Goal: Information Seeking & Learning: Compare options

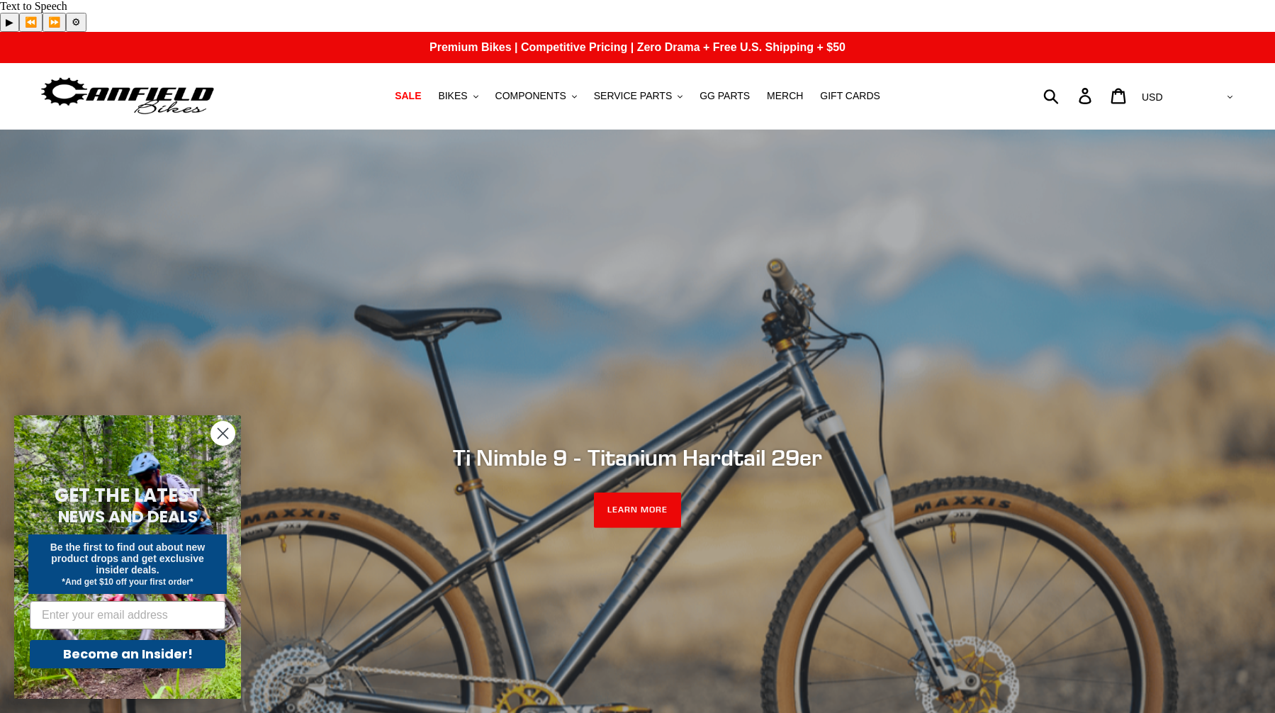
scroll to position [142, 0]
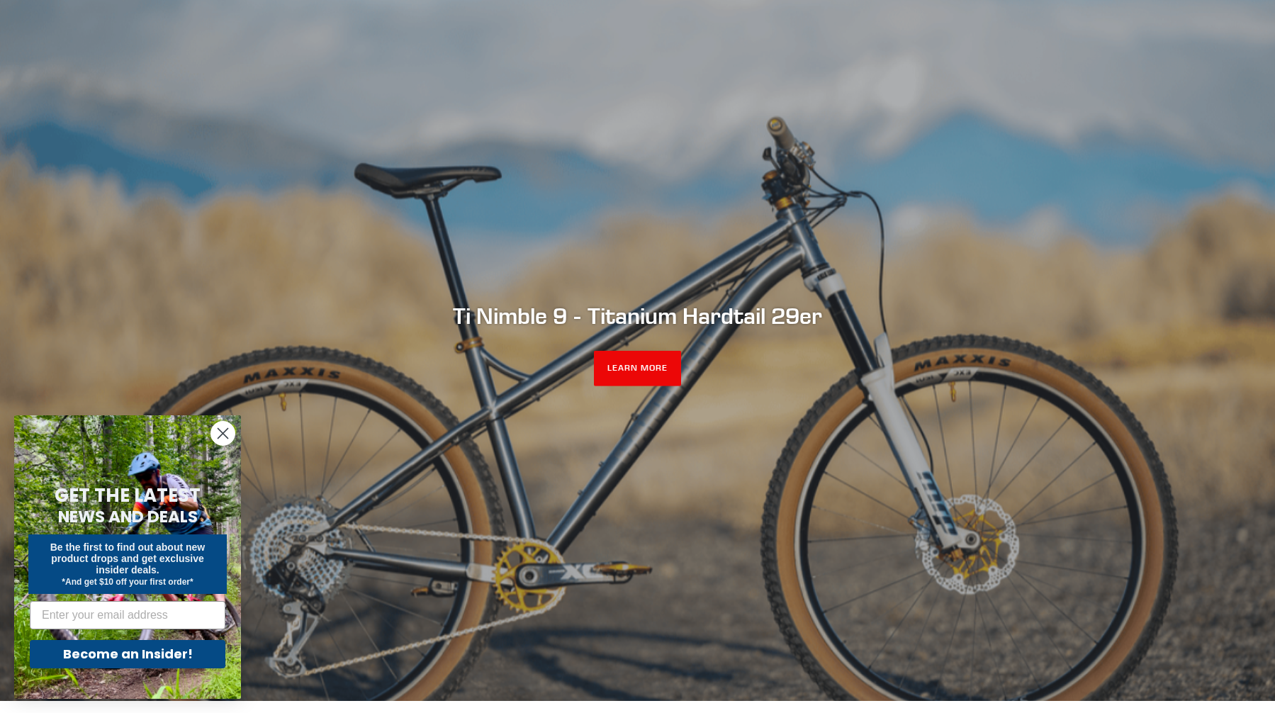
click at [223, 435] on circle "Close dialog" at bounding box center [222, 433] width 23 height 23
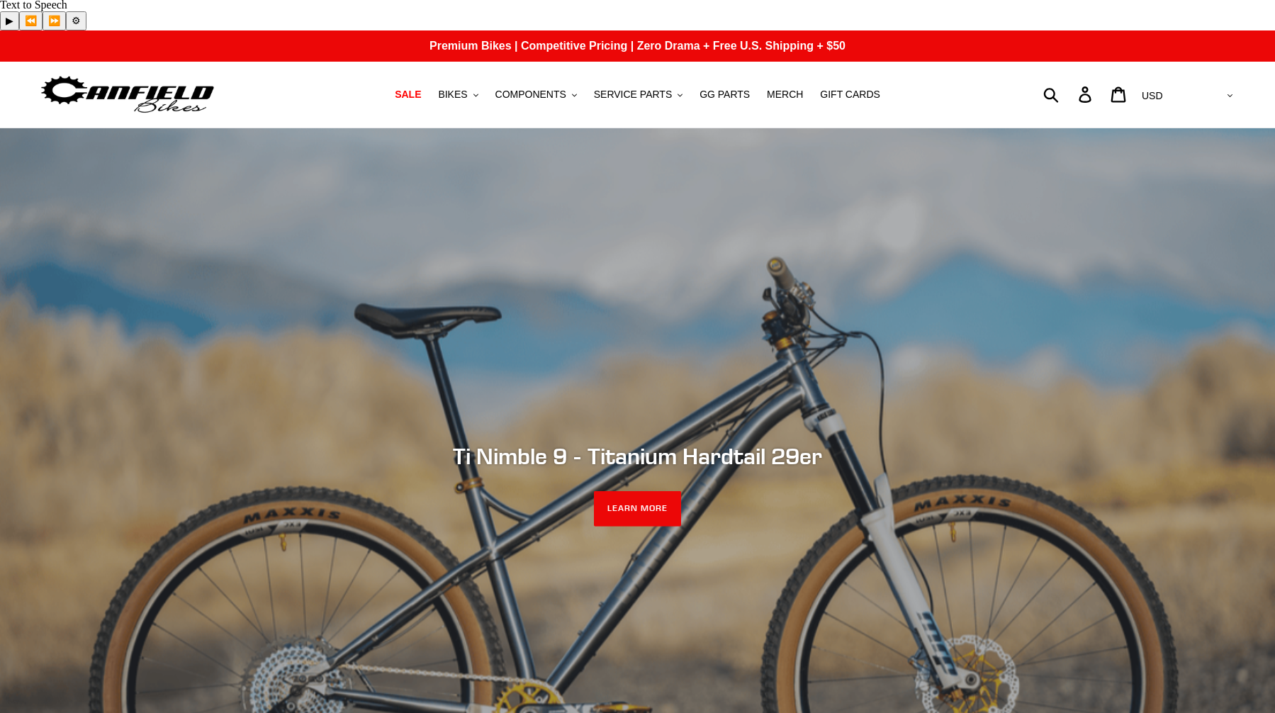
scroll to position [0, 0]
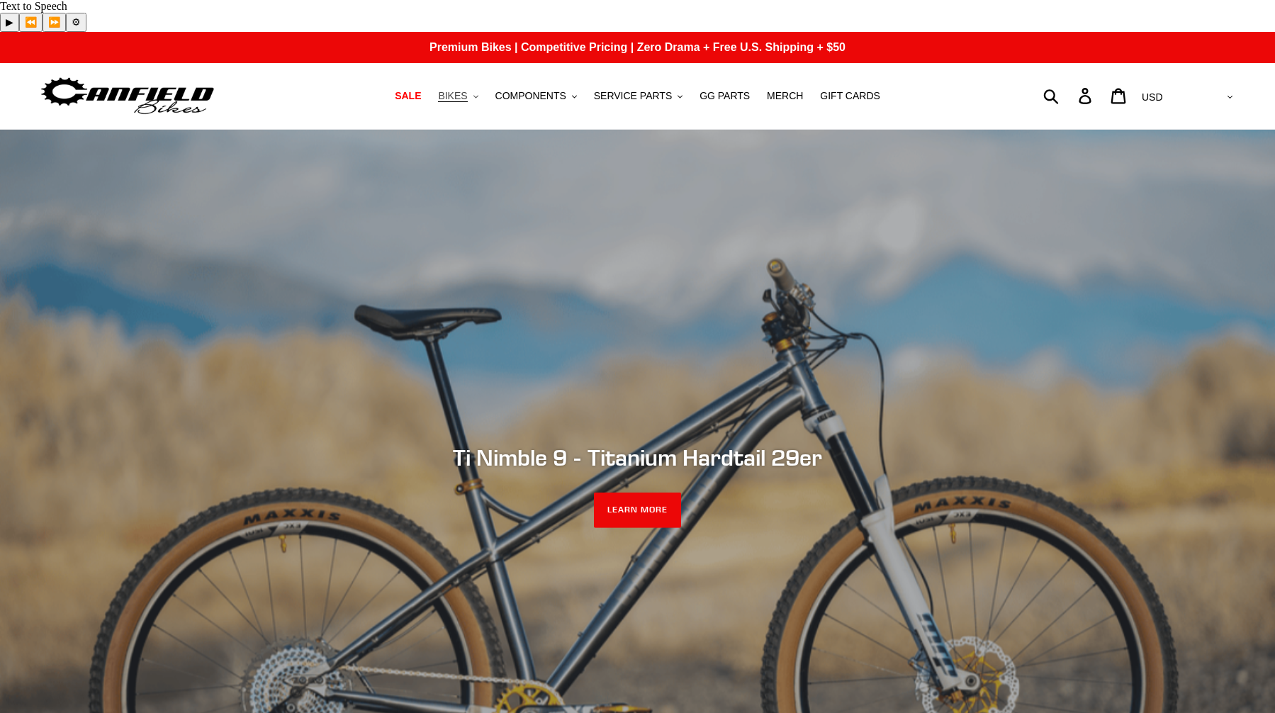
click at [467, 90] on span "BIKES" at bounding box center [452, 96] width 29 height 12
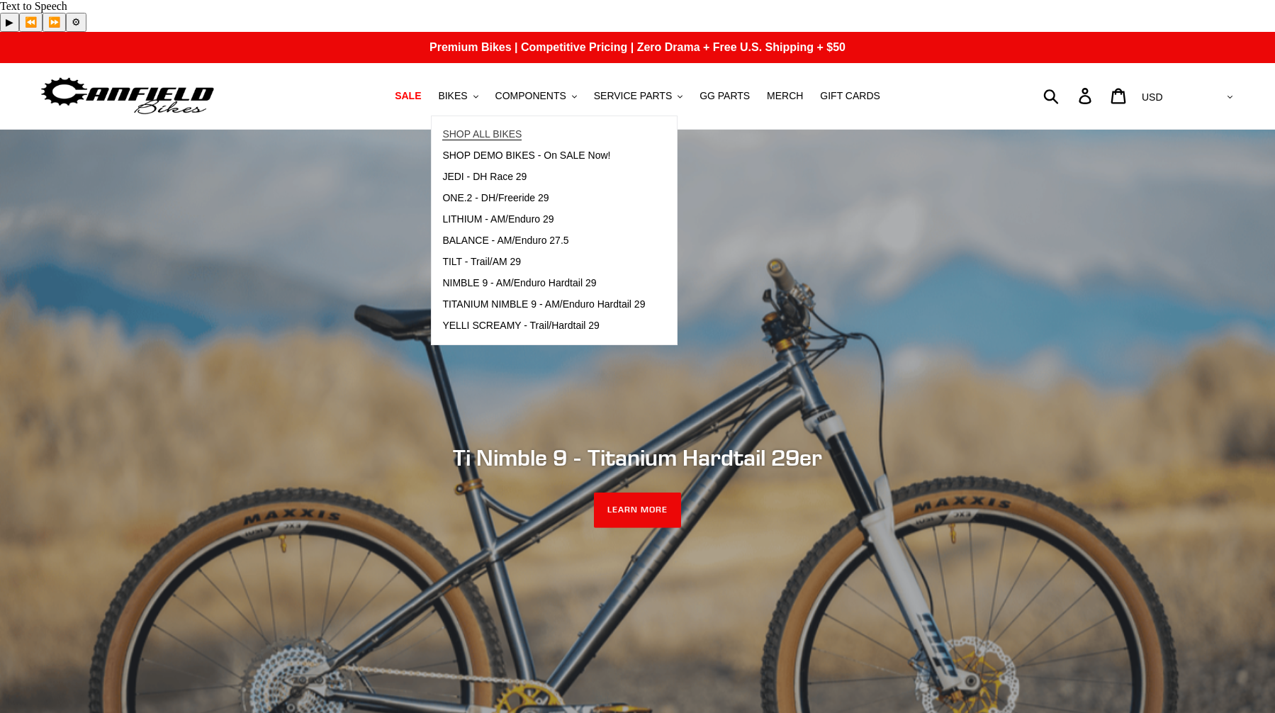
click at [493, 128] on span "SHOP ALL BIKES" at bounding box center [481, 134] width 79 height 12
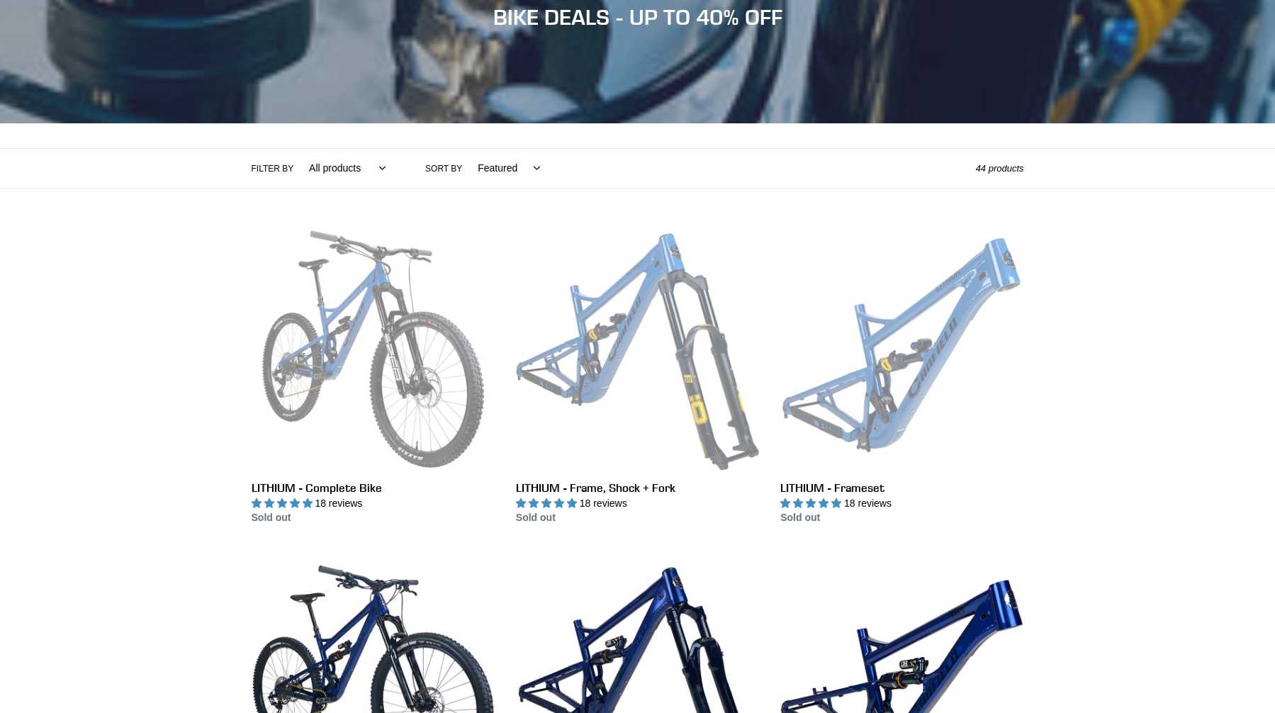
scroll to position [215, 0]
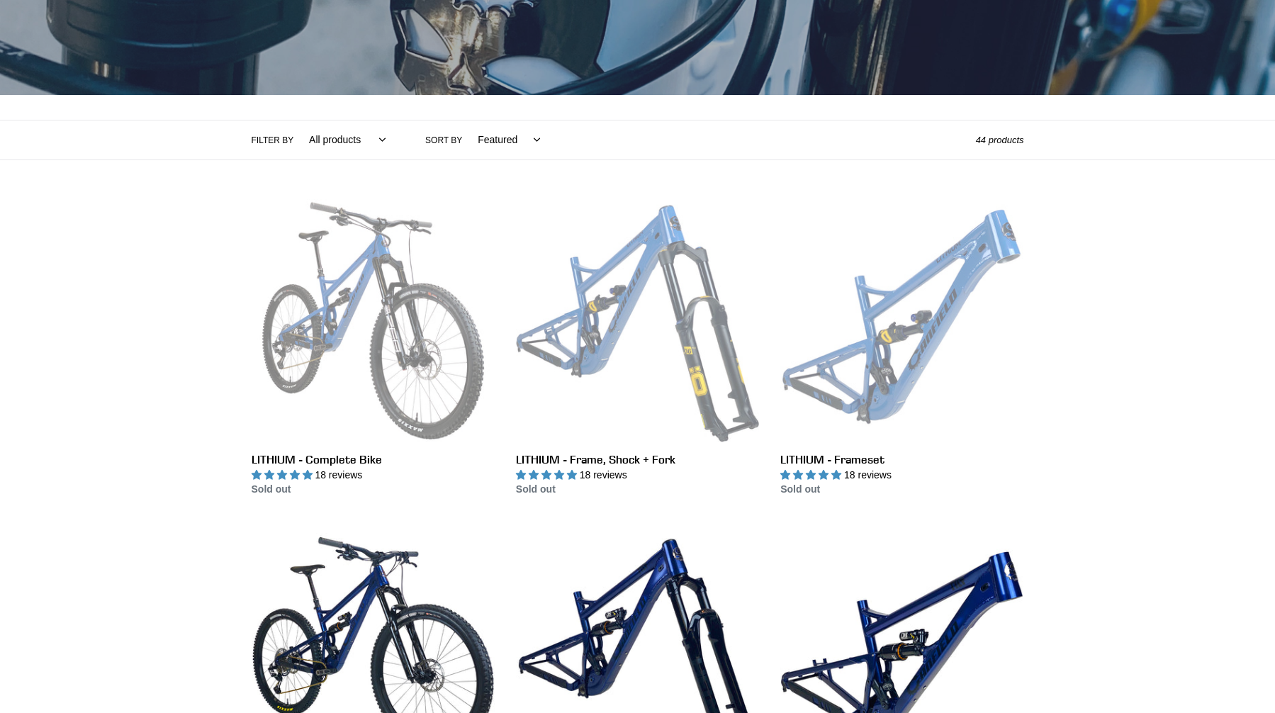
click at [354, 138] on select "All products 275 29er balance BFCM23 BFCM24 CBF DEMO BIKE Downhill Enduro Full …" at bounding box center [343, 139] width 95 height 39
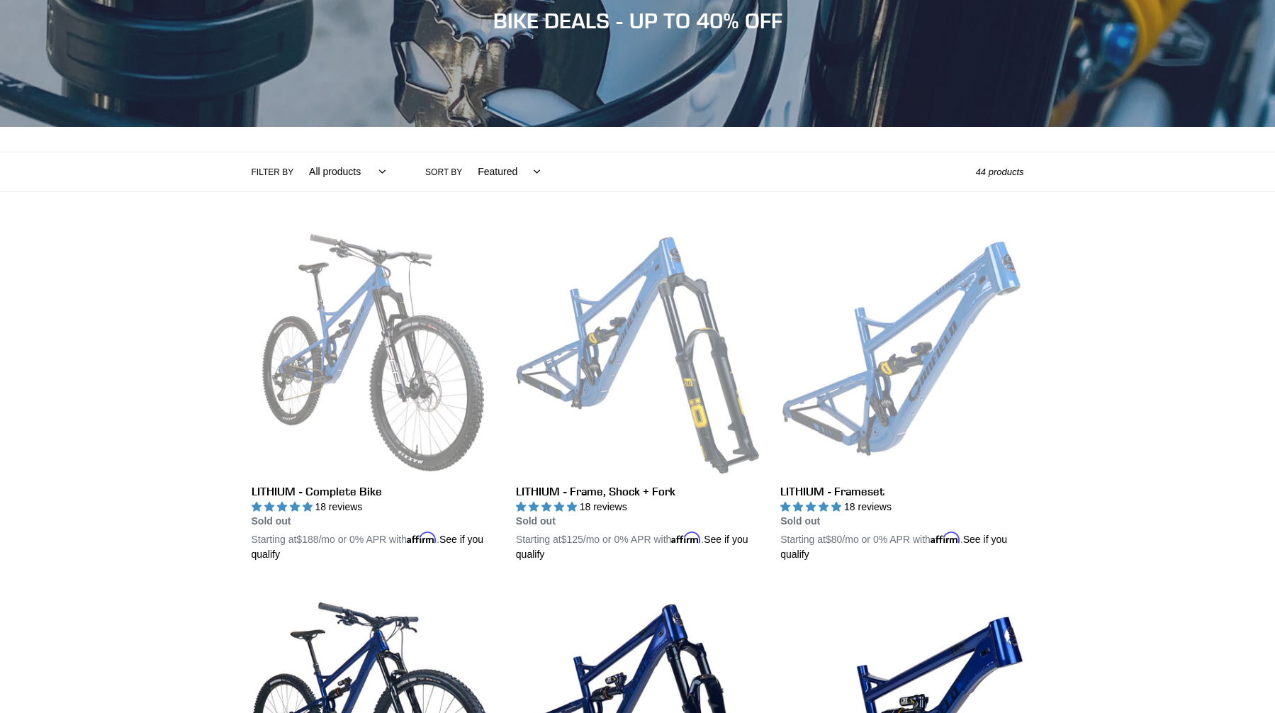
scroll to position [0, 0]
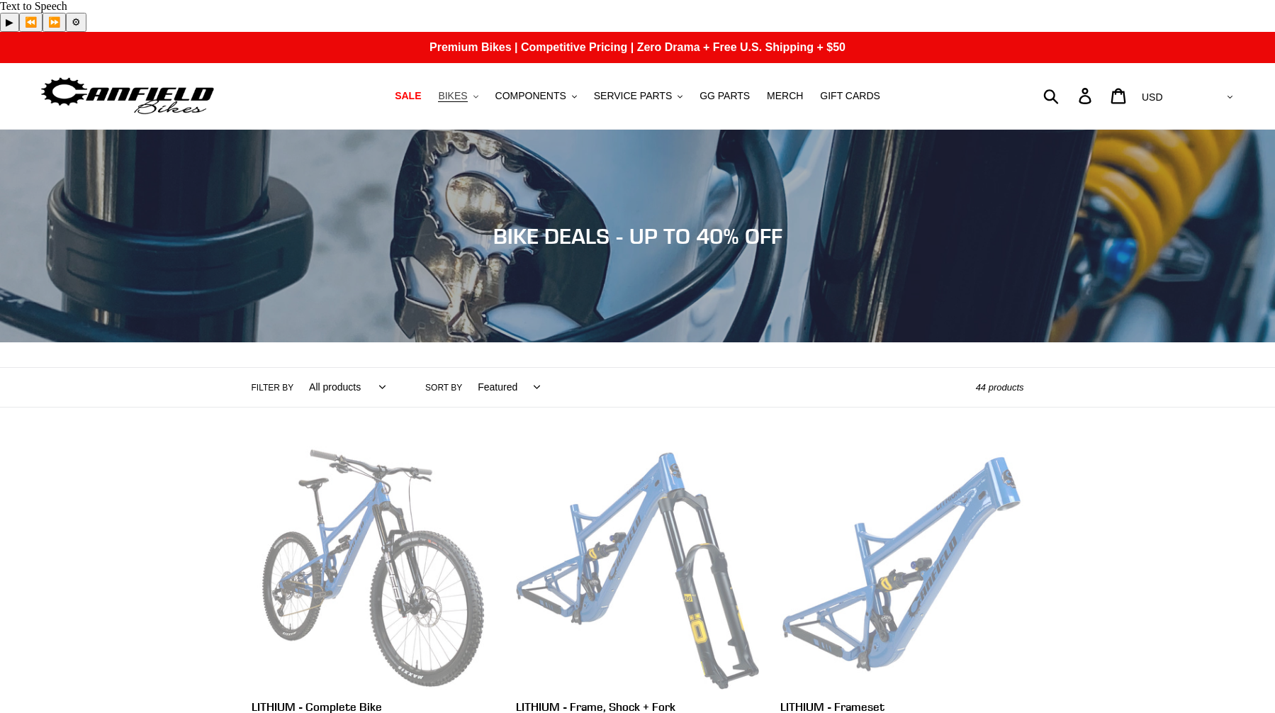
click at [467, 90] on span "BIKES" at bounding box center [452, 96] width 29 height 12
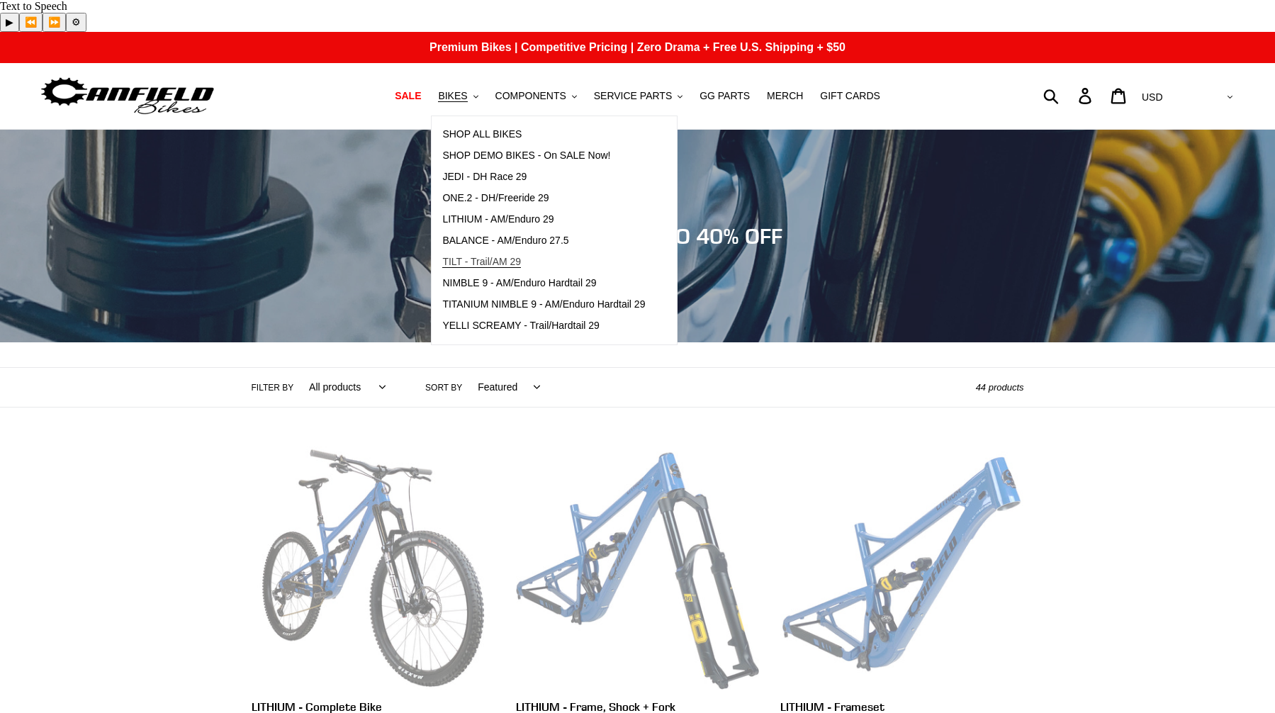
click at [508, 256] on span "TILT - Trail/AM 29" at bounding box center [481, 262] width 79 height 12
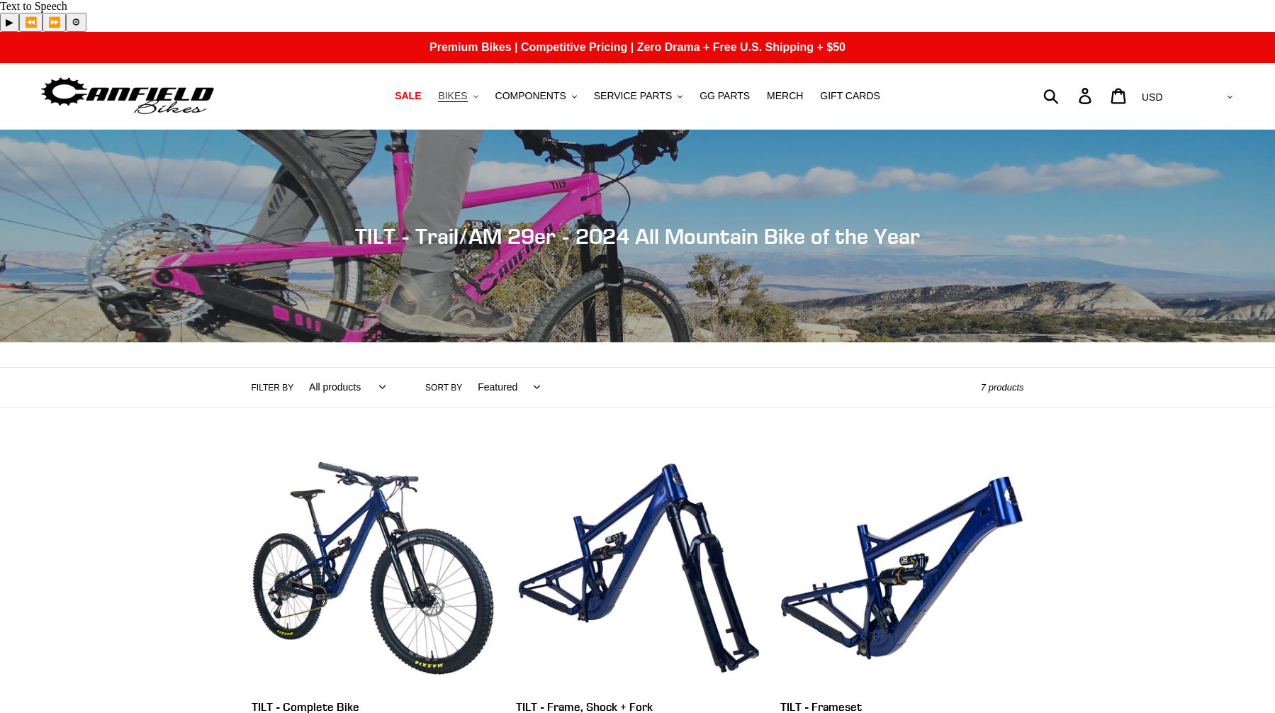
click at [467, 90] on span "BIKES" at bounding box center [452, 96] width 29 height 12
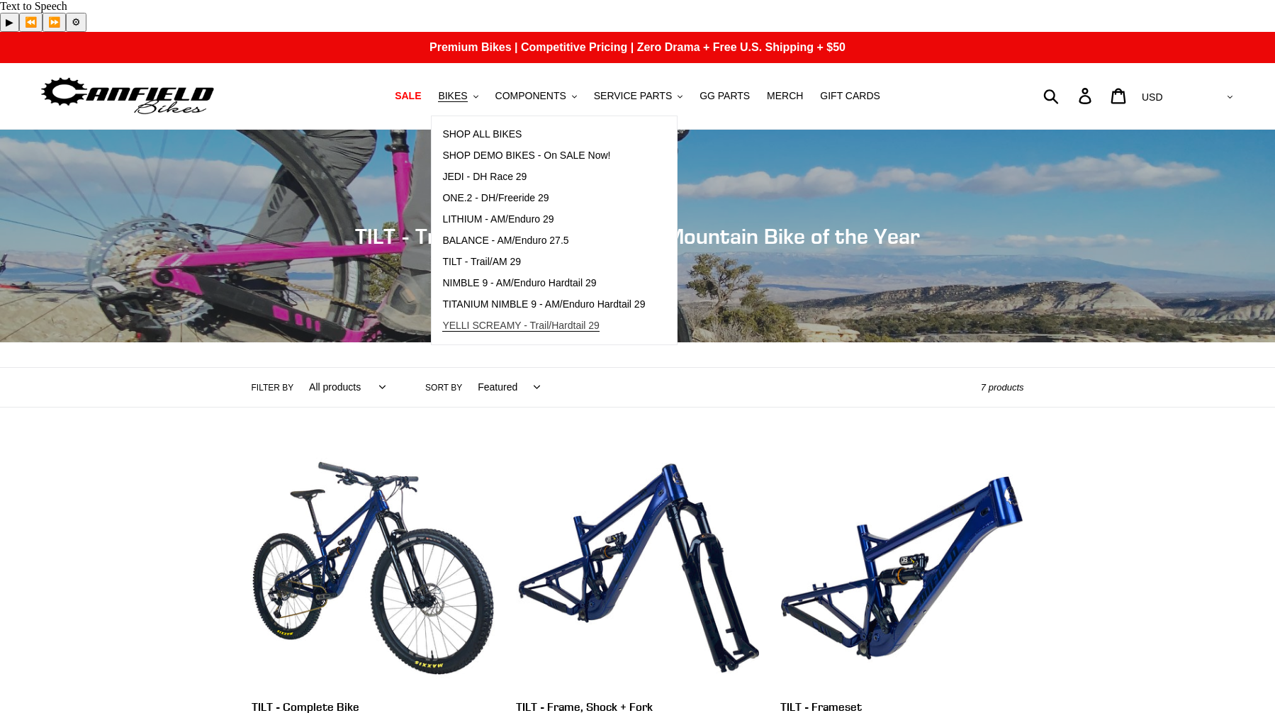
click at [484, 320] on span "YELLI SCREAMY - Trail/Hardtail 29" at bounding box center [520, 326] width 157 height 12
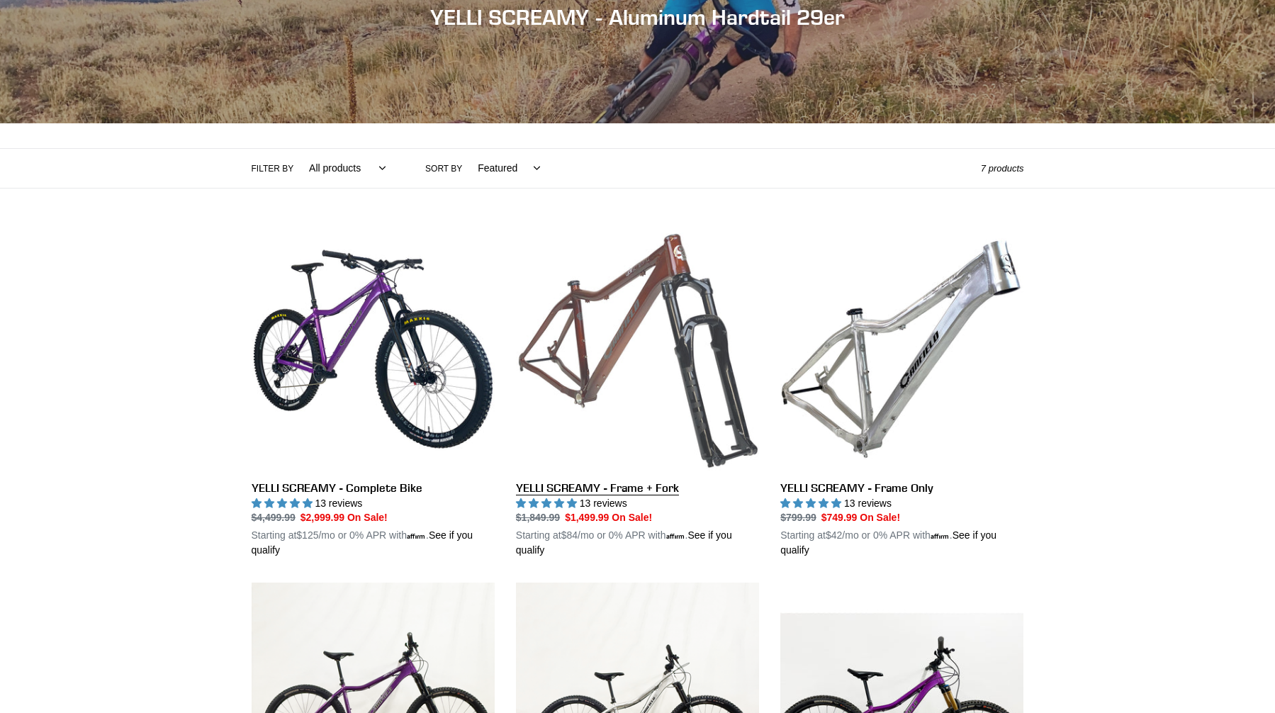
scroll to position [466, 0]
